Goal: Information Seeking & Learning: Learn about a topic

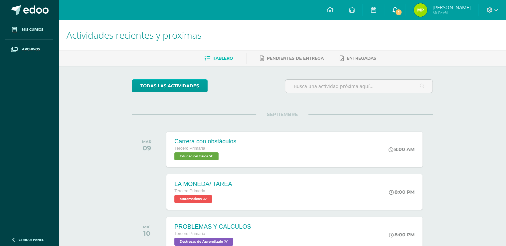
click at [397, 7] on icon at bounding box center [394, 10] width 5 height 6
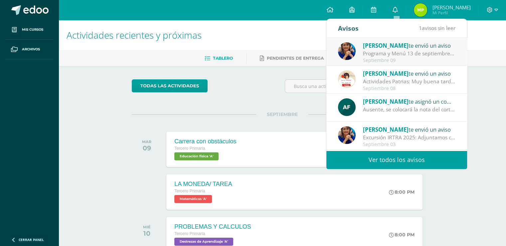
click at [438, 11] on span "Mi Perfil" at bounding box center [451, 13] width 38 height 6
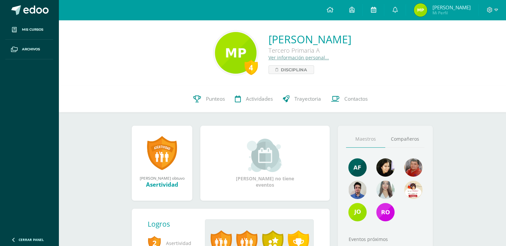
click at [372, 14] on link at bounding box center [373, 10] width 21 height 20
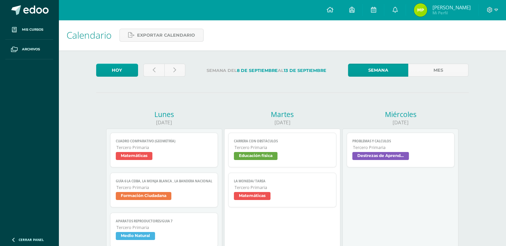
click at [142, 160] on span "Matemáticas" at bounding box center [134, 156] width 37 height 8
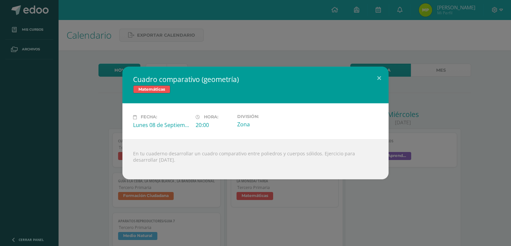
click at [94, 164] on div "Cuadro comparativo (geometría) Matemáticas Fecha: [DATE] Hora: 20:00 División: …" at bounding box center [256, 123] width 506 height 112
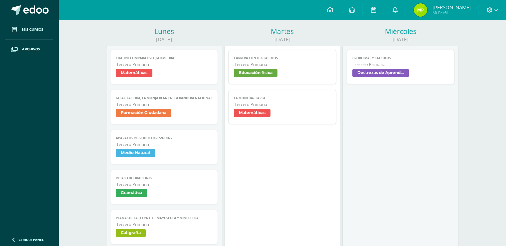
scroll to position [79, 0]
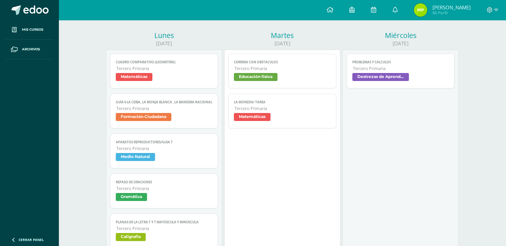
click at [139, 191] on span "Tercero Primaria" at bounding box center [165, 188] width 96 height 6
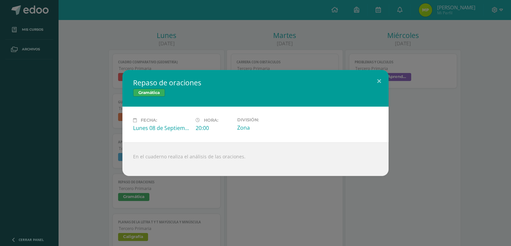
click at [436, 144] on div "Repaso de oraciones Gramática Fecha: [DATE] Hora: 20:00 División: Zona En el cu…" at bounding box center [256, 123] width 506 height 106
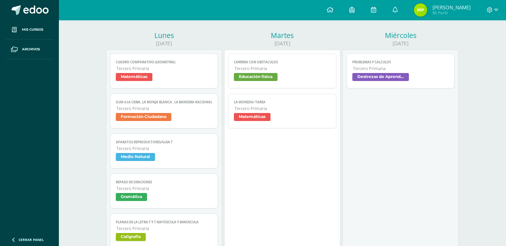
click at [254, 111] on span "Tercero Primaria" at bounding box center [283, 109] width 96 height 6
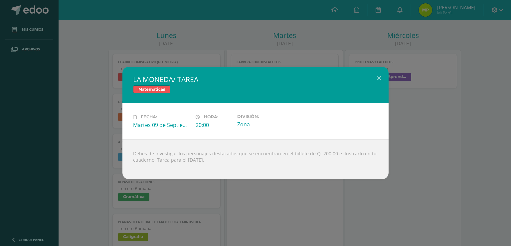
click at [436, 100] on div "LA MONEDA/ TAREA Matemáticas Fecha: [DATE] Hora: 20:00 División: Zona" at bounding box center [256, 123] width 506 height 112
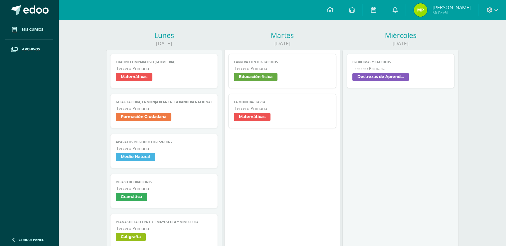
click at [244, 74] on span "Educación física" at bounding box center [256, 77] width 44 height 8
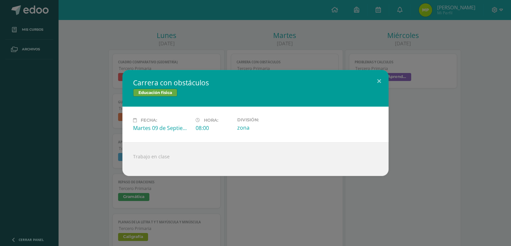
click at [459, 187] on div "Carrera con obstáculos Educación física Fecha: [DATE] Hora: 08:00 División: zon…" at bounding box center [255, 123] width 511 height 246
